Goal: Information Seeking & Learning: Learn about a topic

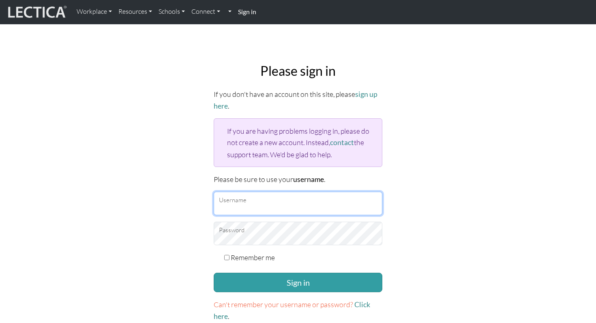
click at [297, 205] on input "Username" at bounding box center [298, 204] width 169 height 24
type input "sduraisamy@google.com"
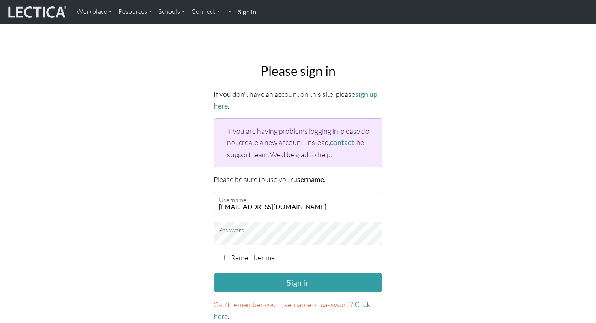
click at [227, 255] on input "Remember me" at bounding box center [226, 257] width 5 height 5
checkbox input "true"
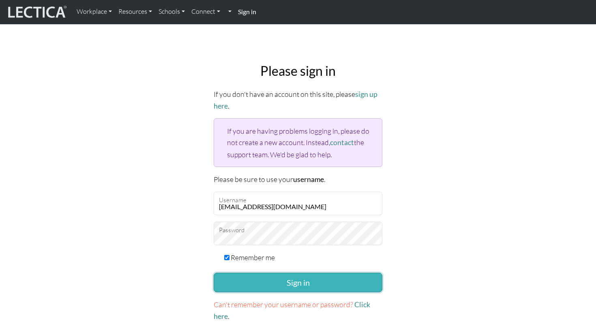
click at [290, 277] on button "Sign in" at bounding box center [298, 282] width 169 height 19
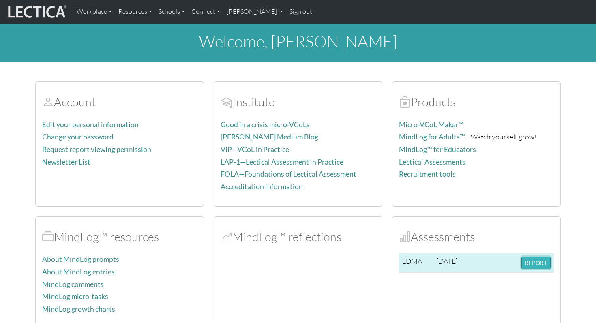
click at [541, 264] on button "REPORT" at bounding box center [535, 262] width 29 height 13
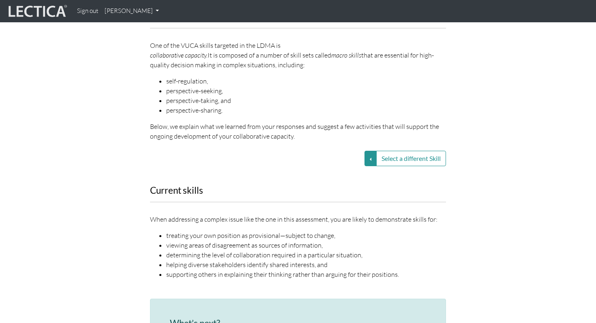
scroll to position [1056, 0]
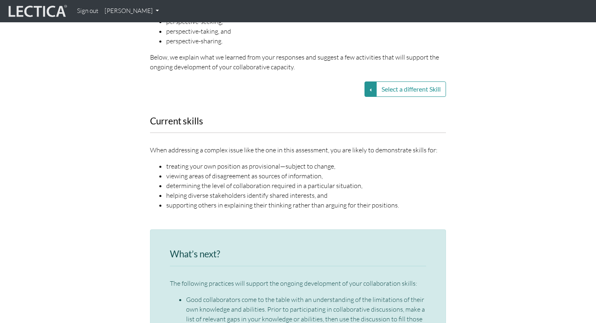
click at [237, 171] on li "viewing areas of disagreement as sources of information," at bounding box center [306, 176] width 280 height 10
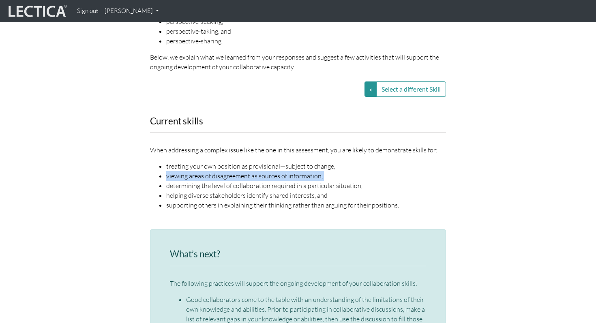
click at [237, 171] on li "viewing areas of disagreement as sources of information," at bounding box center [306, 176] width 280 height 10
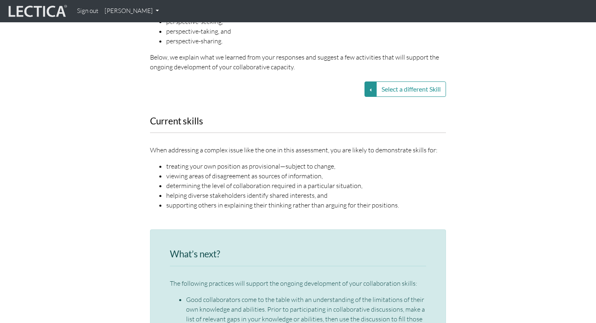
click at [235, 181] on li "determining the level of collaboration required in a particular situation," at bounding box center [306, 186] width 280 height 10
click at [233, 190] on li "helping diverse stakeholders identify shared interests, and" at bounding box center [306, 195] width 280 height 10
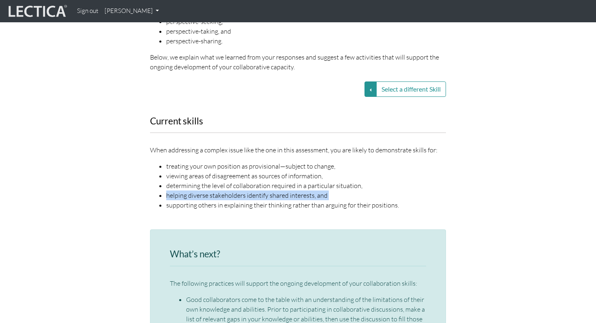
click at [233, 190] on li "helping diverse stakeholders identify shared interests, and" at bounding box center [306, 195] width 280 height 10
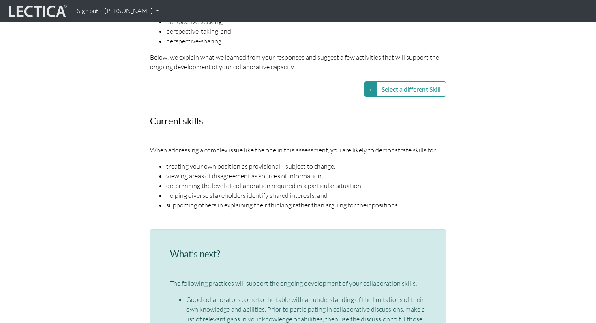
click at [231, 200] on li "supporting others in explaining their thinking rather than arguing for their po…" at bounding box center [306, 205] width 280 height 10
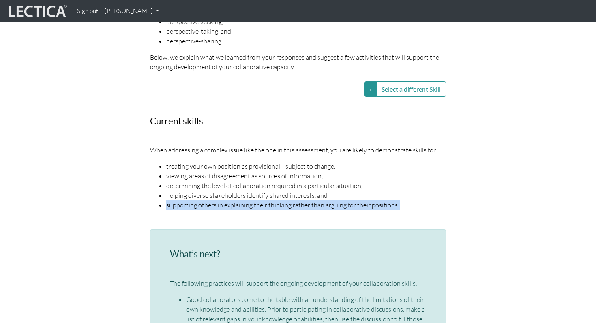
click at [231, 200] on li "supporting others in explaining their thinking rather than arguing for their po…" at bounding box center [306, 205] width 280 height 10
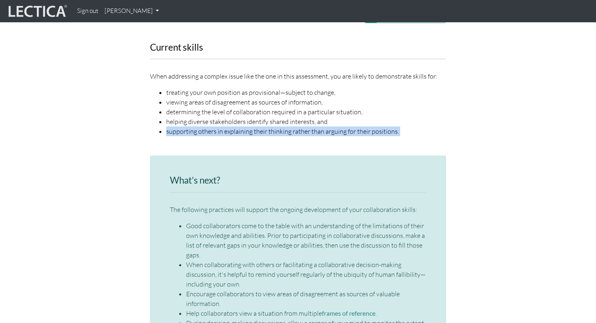
scroll to position [1132, 0]
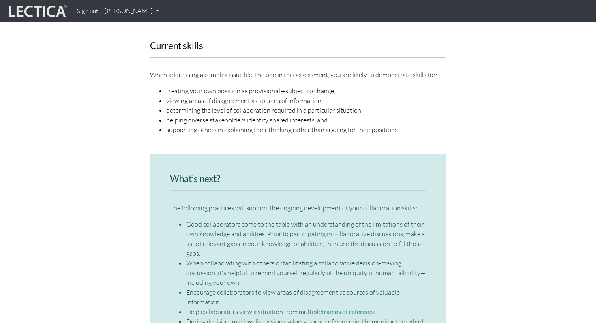
click at [217, 219] on li "Good collaborators come to the table with an understanding of the limitations o…" at bounding box center [306, 238] width 240 height 39
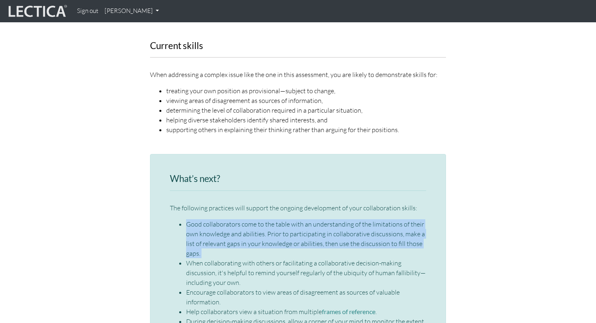
click at [217, 219] on li "Good collaborators come to the table with an understanding of the limitations o…" at bounding box center [306, 238] width 240 height 39
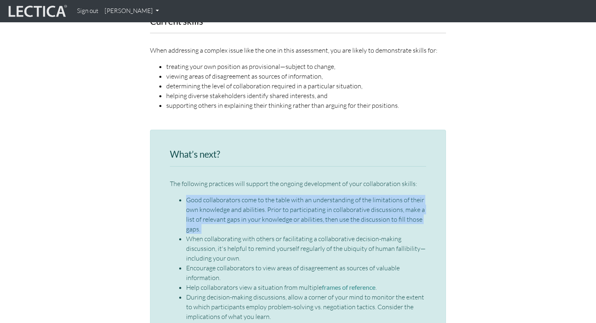
scroll to position [1161, 0]
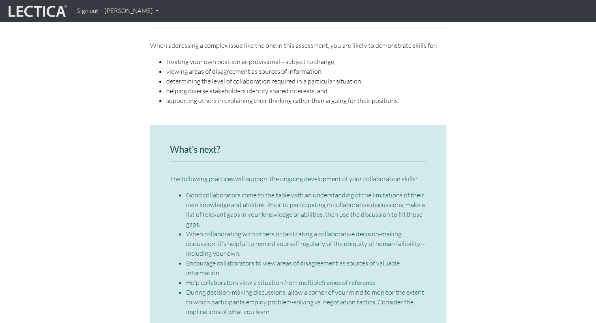
click at [212, 229] on li "When collaborating with others or facilitating a collaborative decision-making …" at bounding box center [306, 243] width 240 height 29
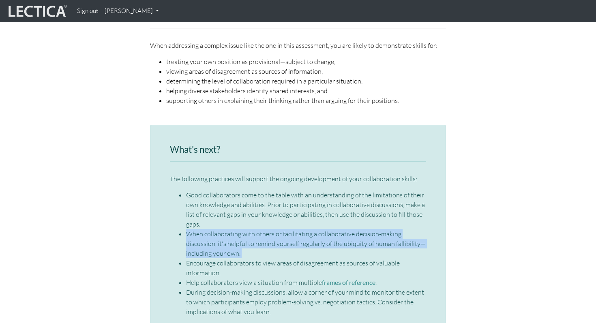
click at [212, 229] on li "When collaborating with others or facilitating a collaborative decision-making …" at bounding box center [306, 243] width 240 height 29
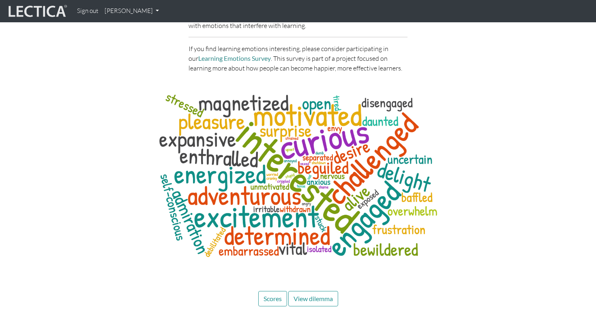
scroll to position [3818, 0]
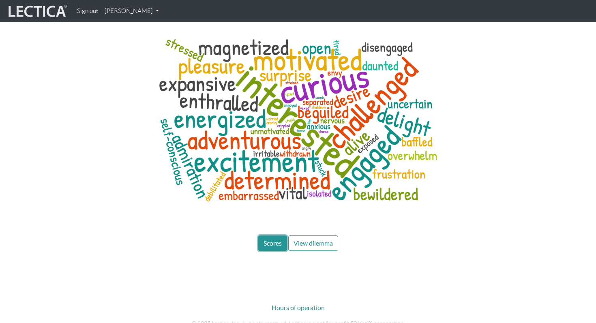
click at [279, 235] on button "Scores" at bounding box center [272, 242] width 29 height 15
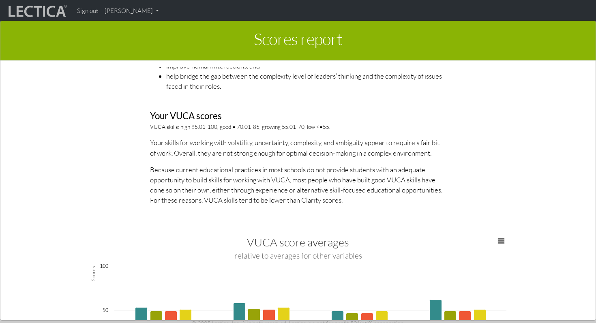
scroll to position [1222, 0]
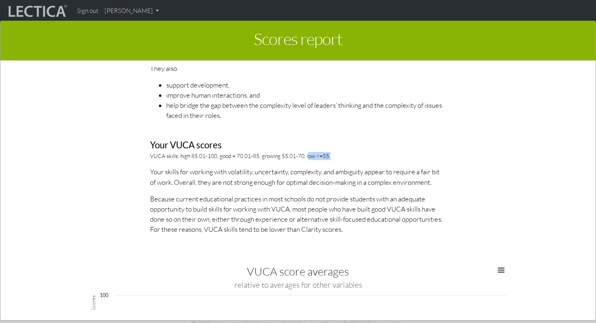
drag, startPoint x: 305, startPoint y: 155, endPoint x: 331, endPoint y: 155, distance: 26.7
click at [331, 155] on p "VUCA skills: high 85.01-100, good = 70.01-85, growing 55.01-70, low <=55." at bounding box center [298, 156] width 296 height 8
drag, startPoint x: 331, startPoint y: 155, endPoint x: 304, endPoint y: 154, distance: 26.8
click at [304, 154] on p "VUCA skills: high 85.01-100, good = 70.01-85, growing 55.01-70, low <=55." at bounding box center [298, 156] width 296 height 8
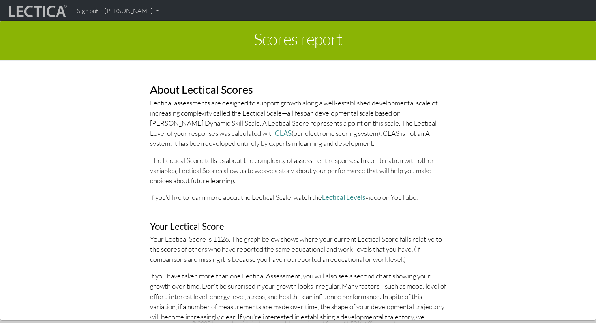
scroll to position [1627, 0]
click at [222, 237] on p "Your Lectical Score is 1126. The graph below shows where your current Lectical …" at bounding box center [298, 248] width 296 height 31
click at [161, 109] on p "Lectical assessments are designed to support growth along a well-established de…" at bounding box center [298, 122] width 296 height 51
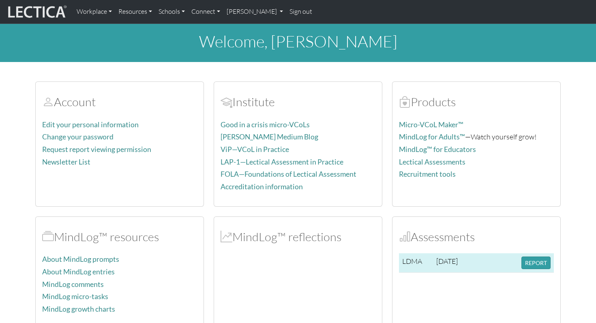
click at [534, 271] on td "REPORT" at bounding box center [536, 262] width 36 height 19
click at [534, 259] on button "REPORT" at bounding box center [535, 262] width 29 height 13
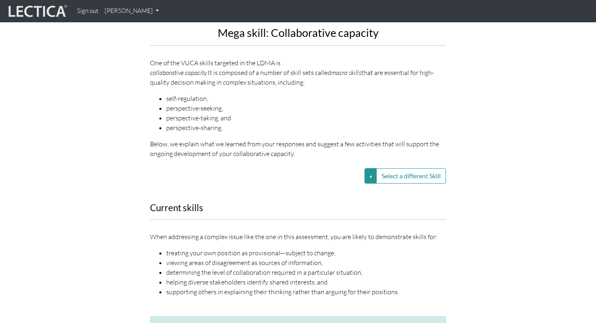
scroll to position [972, 0]
